Goal: Task Accomplishment & Management: Use online tool/utility

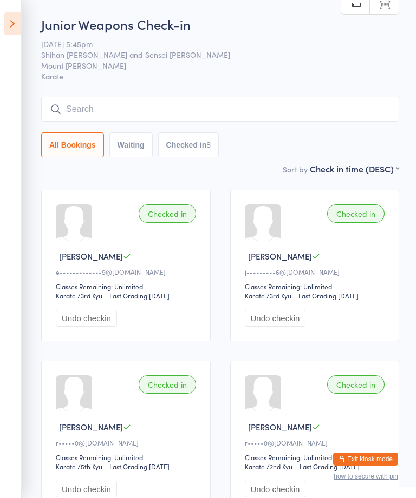
click at [338, 100] on input "search" at bounding box center [220, 109] width 358 height 25
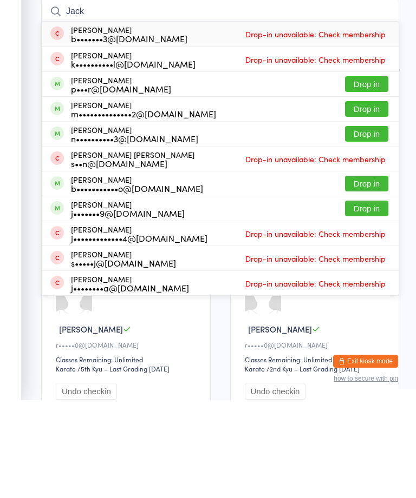
type input "Jack"
click at [374, 199] on button "Drop in" at bounding box center [366, 207] width 43 height 16
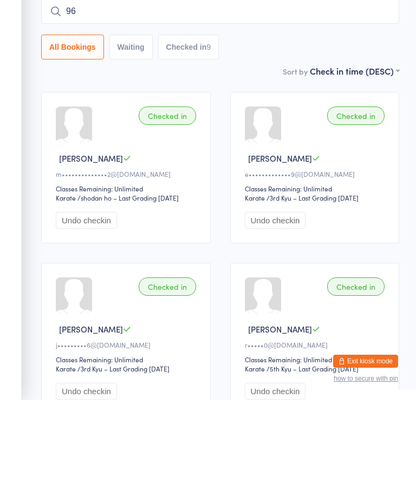
type input "9"
type input "2"
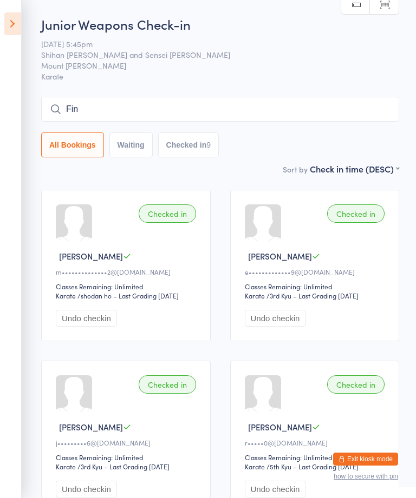
type input "[PERSON_NAME]"
click at [21, 20] on icon at bounding box center [12, 23] width 17 height 23
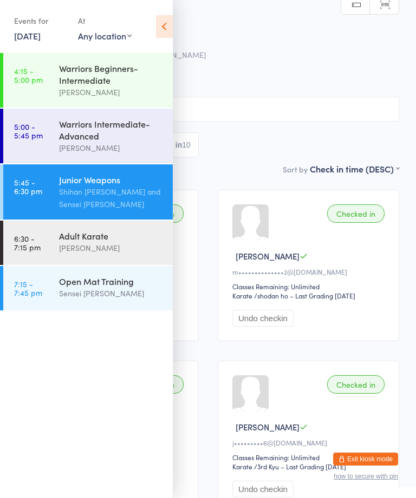
click at [109, 251] on div "[PERSON_NAME]" at bounding box center [111, 248] width 104 height 12
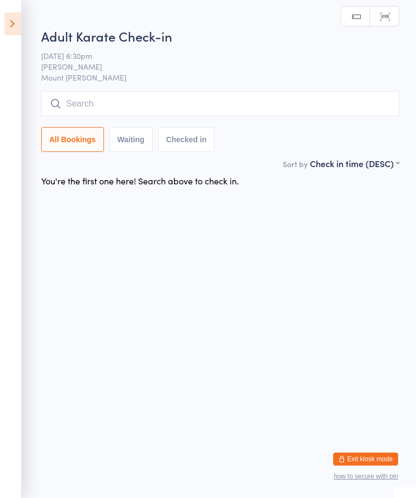
click at [271, 5] on html "You have now entered Kiosk Mode. Members will be able to check themselves in us…" at bounding box center [208, 249] width 416 height 498
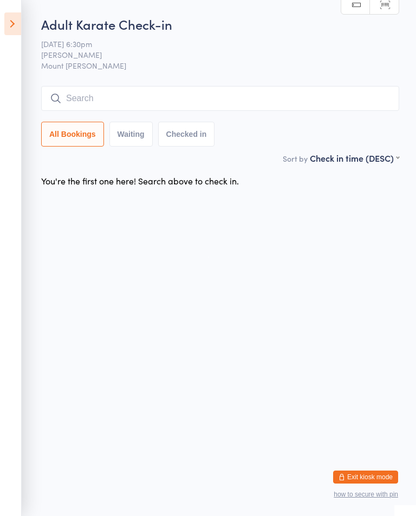
click at [91, 97] on input "search" at bounding box center [220, 98] width 358 height 25
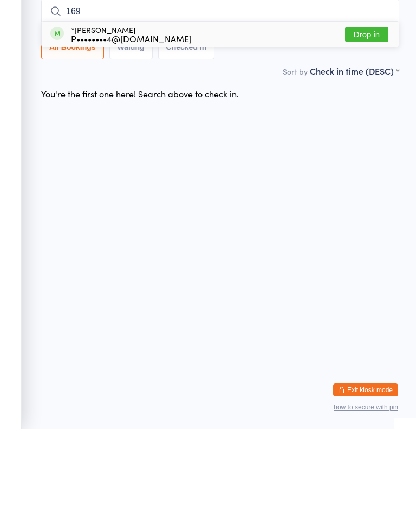
type input "169"
click at [361, 114] on button "Drop in" at bounding box center [366, 122] width 43 height 16
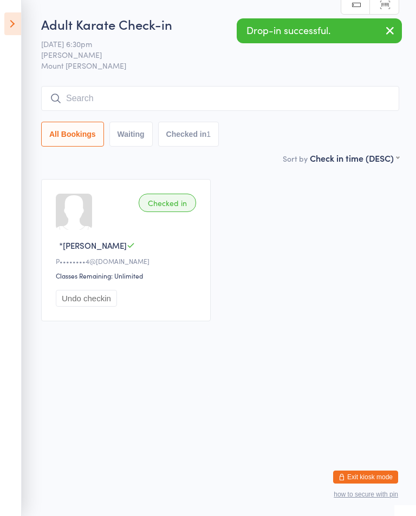
click at [13, 24] on icon at bounding box center [12, 23] width 17 height 23
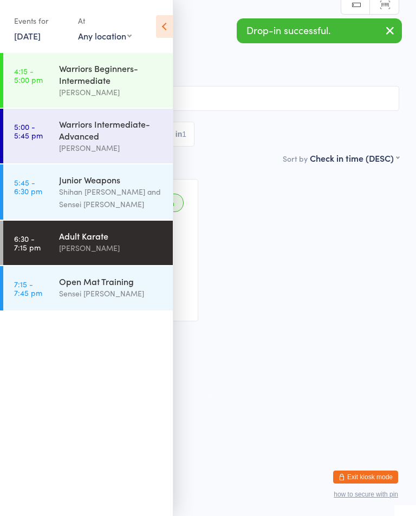
click at [75, 287] on div "Open Mat Training" at bounding box center [111, 281] width 104 height 12
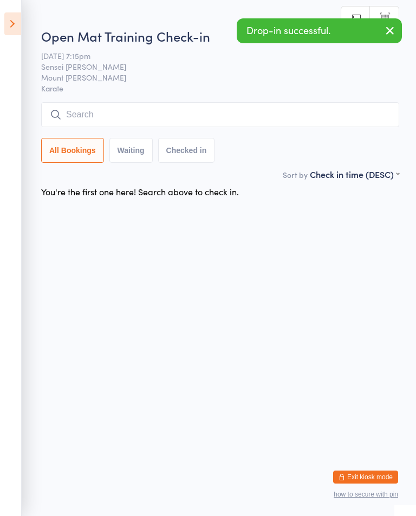
click at [104, 126] on input "search" at bounding box center [220, 114] width 358 height 25
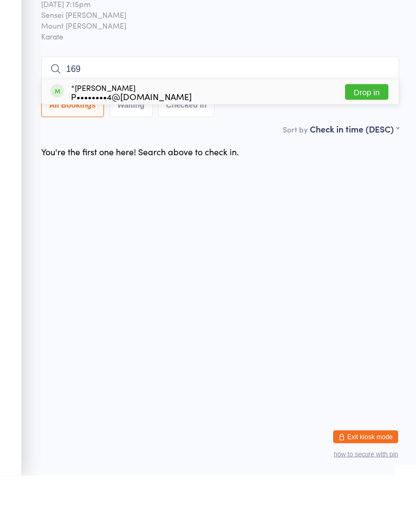
type input "169"
click at [360, 124] on button "Drop in" at bounding box center [366, 132] width 43 height 16
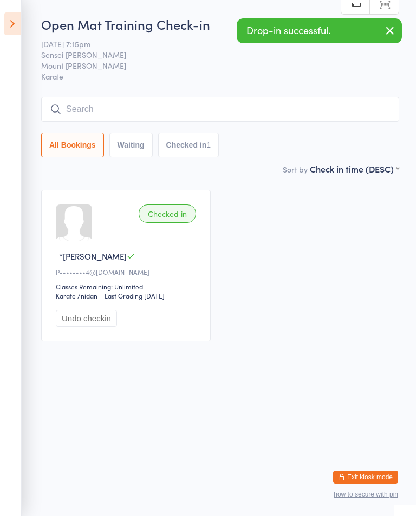
click at [11, 16] on icon at bounding box center [12, 23] width 17 height 23
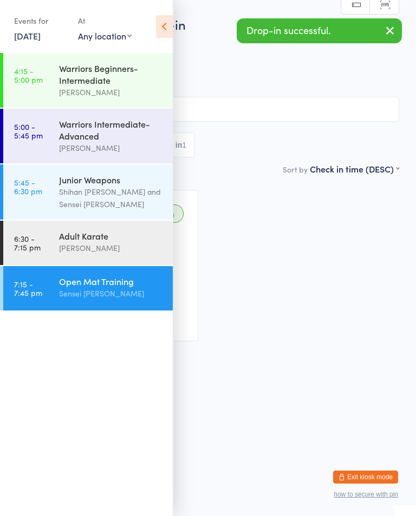
click at [61, 242] on div "Adult Karate" at bounding box center [111, 236] width 104 height 12
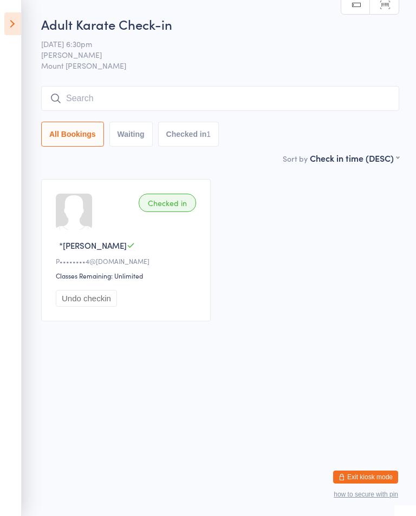
click at [210, 111] on input "search" at bounding box center [220, 98] width 358 height 25
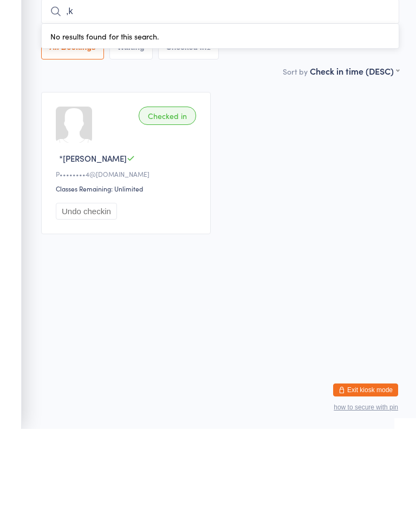
type input ","
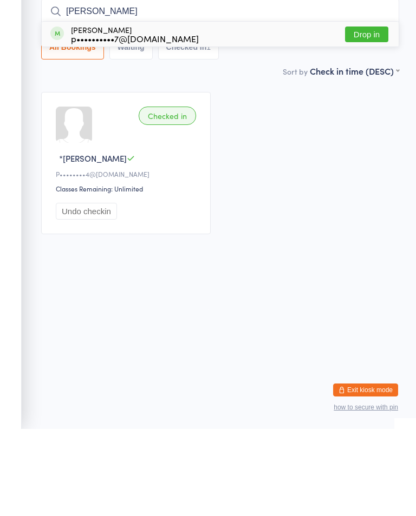
type input "[PERSON_NAME]"
click at [372, 114] on button "Drop in" at bounding box center [366, 122] width 43 height 16
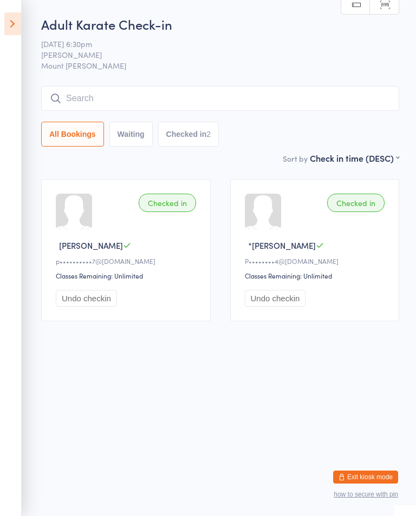
click at [348, 97] on input "search" at bounding box center [220, 98] width 358 height 25
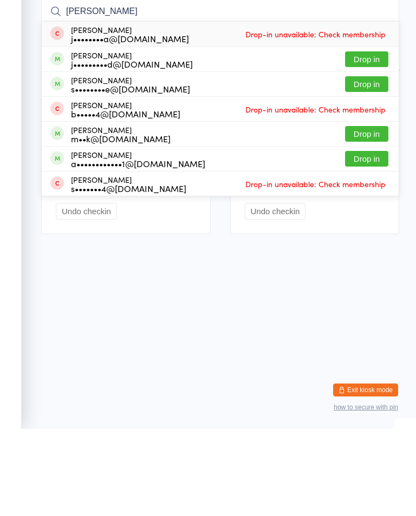
type input "[PERSON_NAME]"
click at [379, 139] on button "Drop in" at bounding box center [366, 147] width 43 height 16
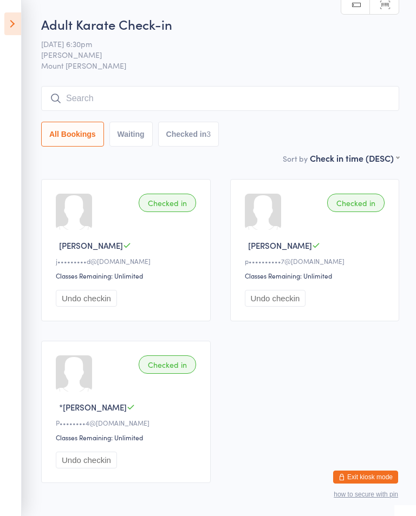
click at [139, 99] on input "search" at bounding box center [220, 98] width 358 height 25
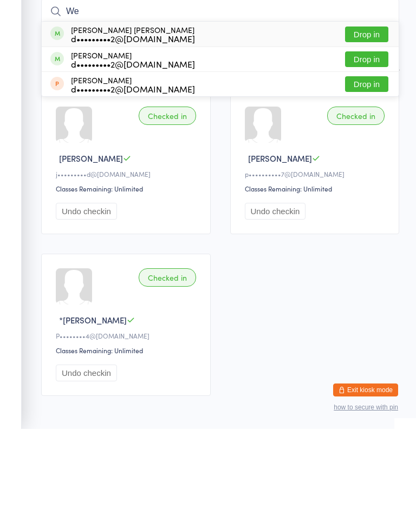
type input "We"
click at [372, 139] on button "Drop in" at bounding box center [366, 147] width 43 height 16
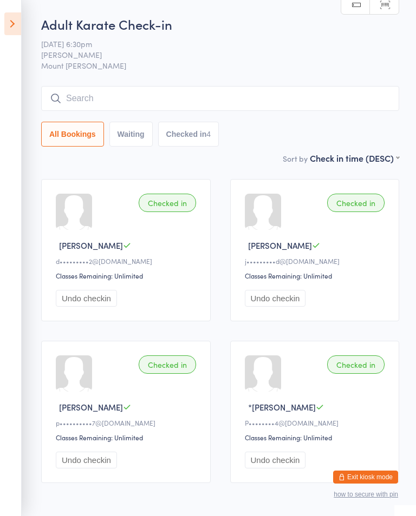
click at [242, 100] on input "search" at bounding box center [220, 98] width 358 height 25
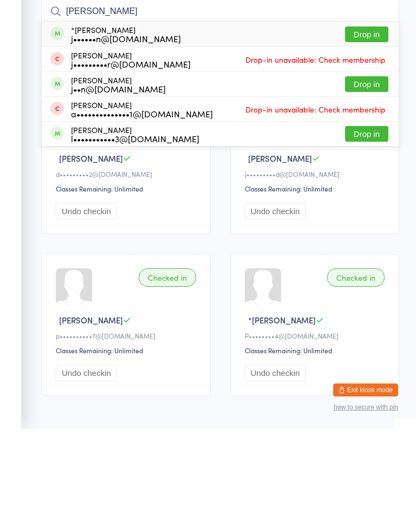
type input "[PERSON_NAME]"
click at [366, 114] on button "Drop in" at bounding box center [366, 122] width 43 height 16
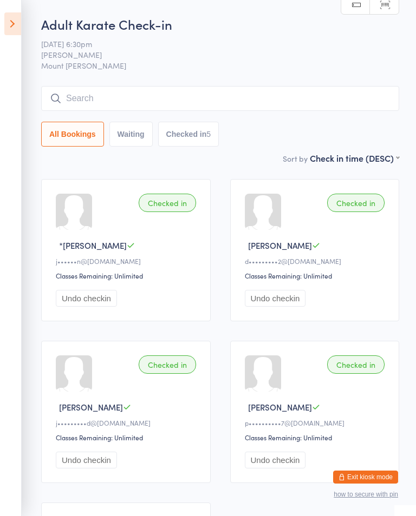
click at [332, 90] on input "search" at bounding box center [220, 98] width 358 height 25
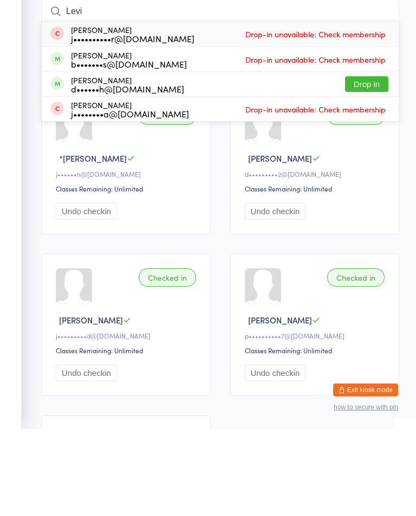
type input "Levi"
click at [379, 163] on button "Drop in" at bounding box center [366, 171] width 43 height 16
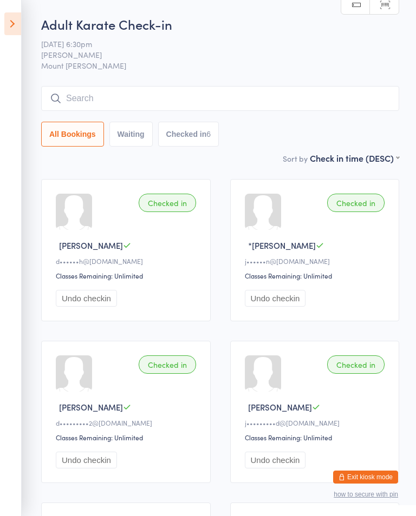
click at [185, 96] on input "search" at bounding box center [220, 98] width 358 height 25
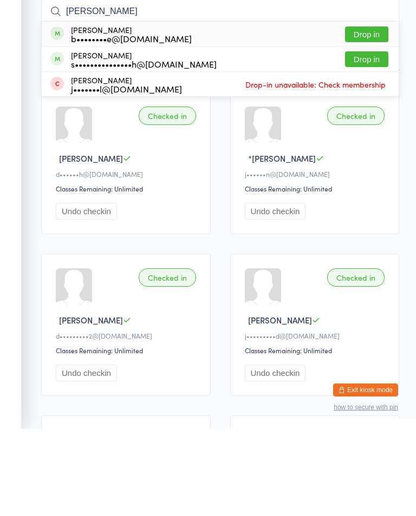
type input "[PERSON_NAME]"
click at [375, 114] on button "Drop in" at bounding box center [366, 122] width 43 height 16
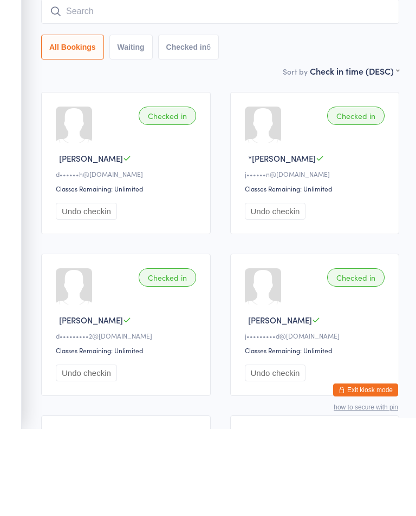
scroll to position [87, 0]
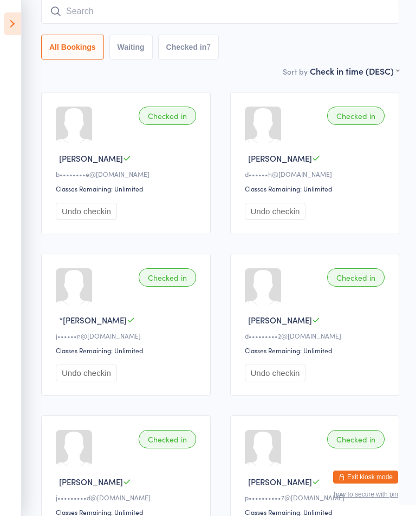
click at [82, 12] on input "search" at bounding box center [220, 11] width 358 height 25
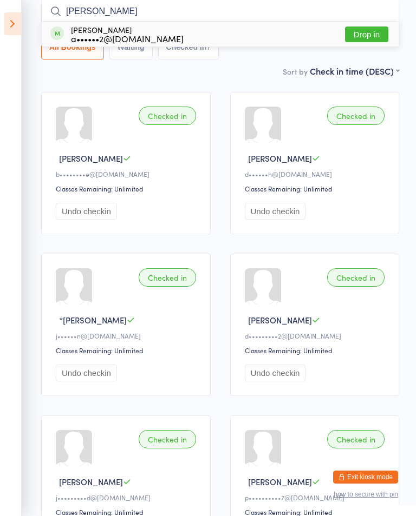
type input "[PERSON_NAME]"
click at [373, 36] on button "Drop in" at bounding box center [366, 35] width 43 height 16
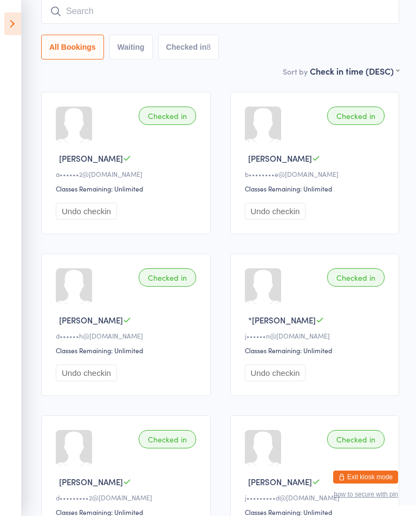
click at [373, 12] on input "search" at bounding box center [220, 11] width 358 height 25
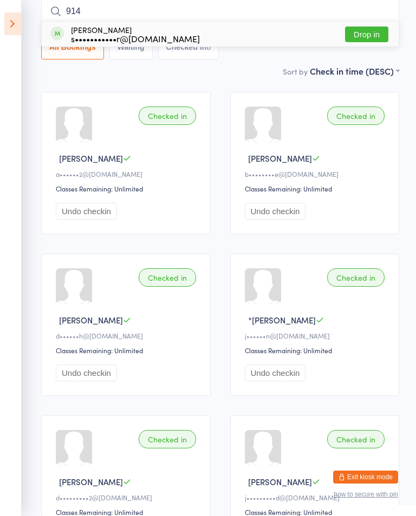
type input "914"
click at [368, 30] on button "Drop in" at bounding box center [366, 35] width 43 height 16
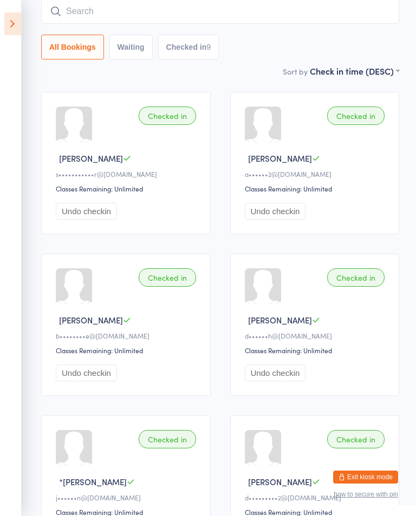
click at [67, 8] on input "search" at bounding box center [220, 11] width 358 height 25
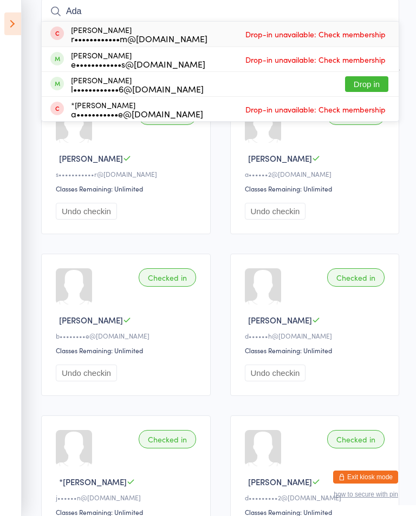
type input "Ada"
click at [362, 74] on div "[PERSON_NAME] l••••••••••••6@[DOMAIN_NAME] Drop in" at bounding box center [220, 84] width 357 height 24
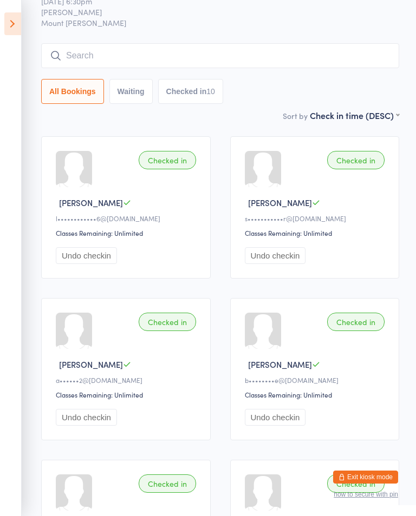
click at [195, 58] on input "search" at bounding box center [220, 55] width 358 height 25
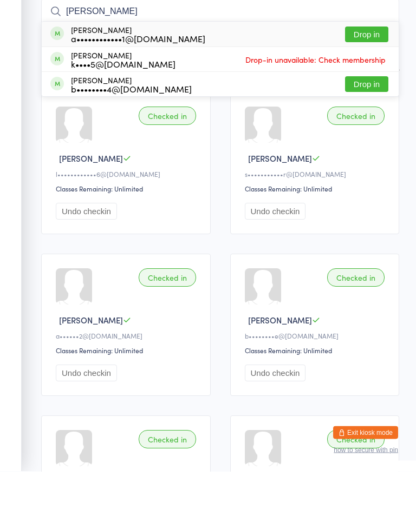
type input "[PERSON_NAME]"
click at [378, 71] on button "Drop in" at bounding box center [366, 79] width 43 height 16
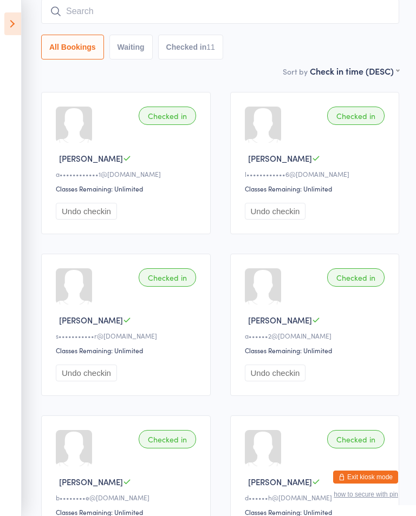
click at [223, 8] on input "search" at bounding box center [220, 11] width 358 height 25
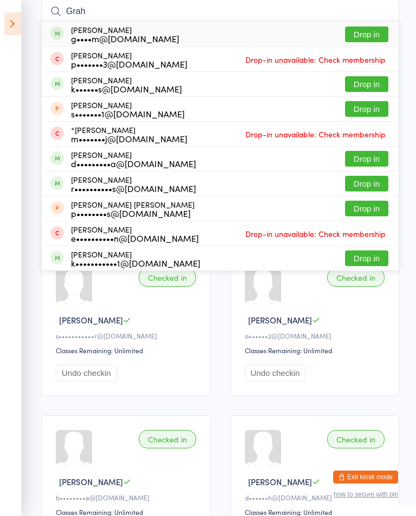
type input "Grah"
click at [373, 37] on button "Drop in" at bounding box center [366, 35] width 43 height 16
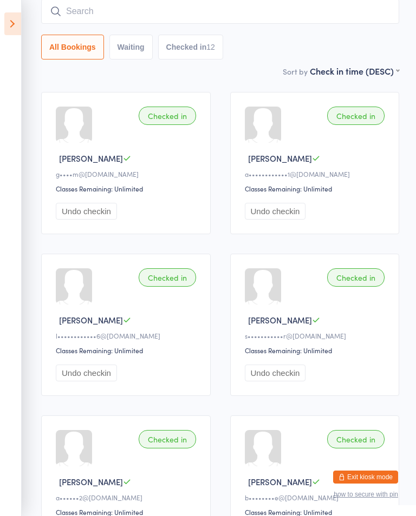
click at [88, 8] on input "search" at bounding box center [220, 11] width 358 height 25
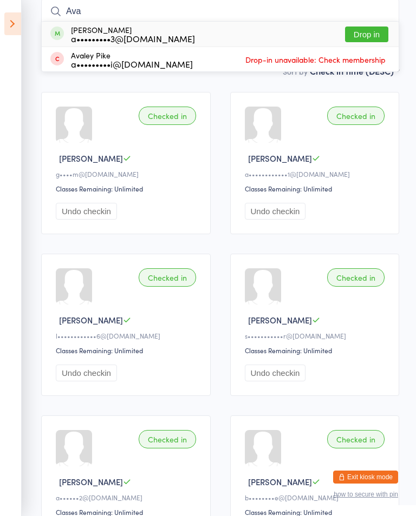
type input "Ava"
click at [366, 32] on button "Drop in" at bounding box center [366, 35] width 43 height 16
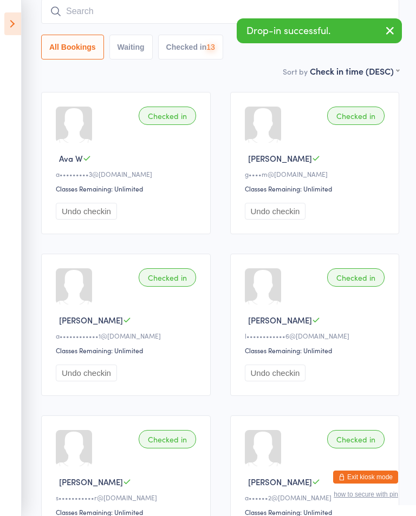
scroll to position [0, 0]
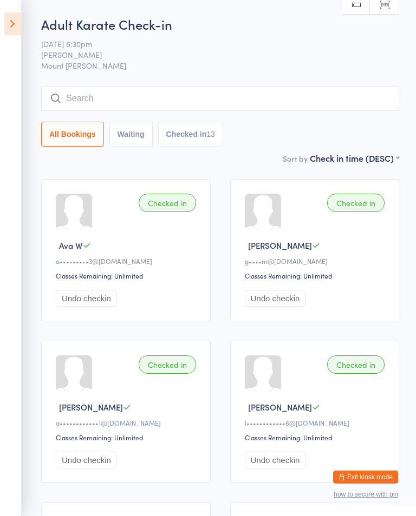
click at [77, 98] on input "search" at bounding box center [220, 98] width 358 height 25
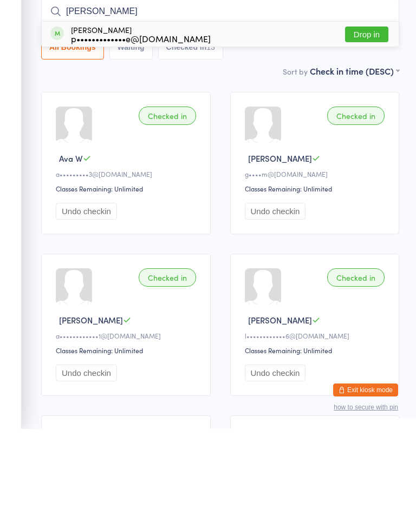
type input "[PERSON_NAME]"
click at [368, 114] on button "Drop in" at bounding box center [366, 122] width 43 height 16
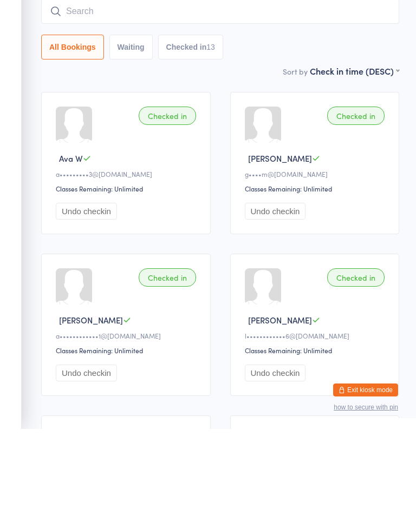
scroll to position [87, 0]
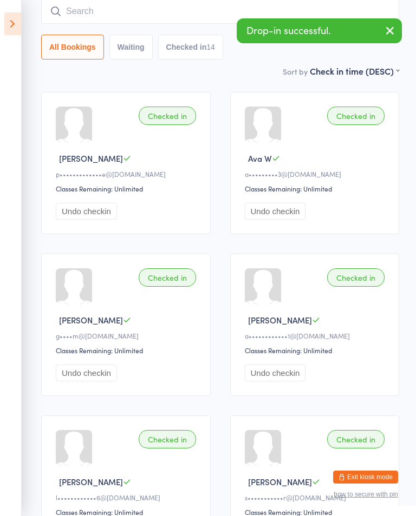
click at [76, 11] on input "search" at bounding box center [220, 11] width 358 height 25
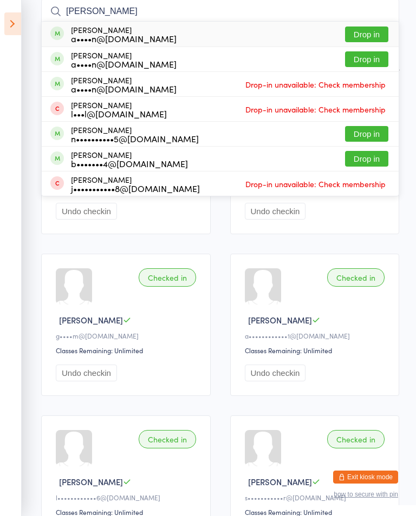
type input "[PERSON_NAME]"
click at [367, 65] on button "Drop in" at bounding box center [366, 59] width 43 height 16
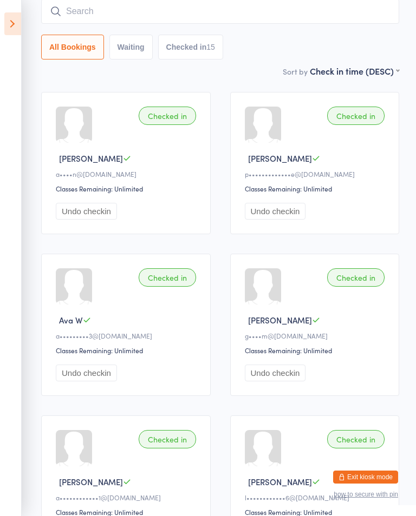
click at [300, 16] on input "search" at bounding box center [220, 11] width 358 height 25
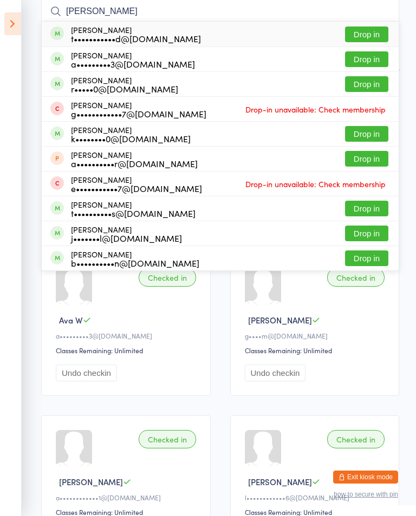
type input "[PERSON_NAME]"
click at [364, 35] on button "Drop in" at bounding box center [366, 35] width 43 height 16
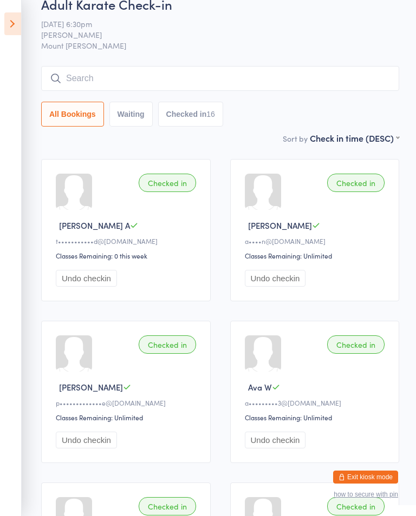
scroll to position [0, 0]
